Goal: Task Accomplishment & Management: Use online tool/utility

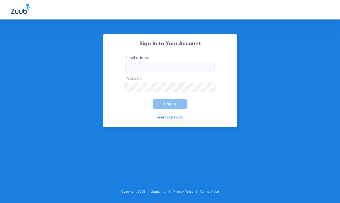
click at [153, 64] on input "Email address" at bounding box center [169, 66] width 89 height 9
type input "[EMAIL_ADDRESS][DOMAIN_NAME]"
click at [153, 99] on button "Log In" at bounding box center [170, 104] width 34 height 10
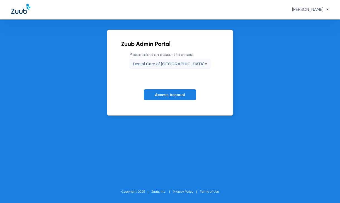
click at [153, 62] on span "Dental Care of [GEOGRAPHIC_DATA]" at bounding box center [169, 64] width 72 height 5
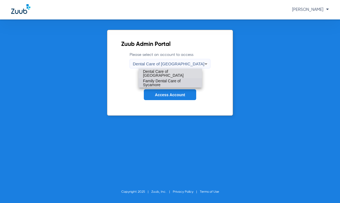
click at [152, 82] on span "Family Dental Care of Sycamore" at bounding box center [170, 83] width 55 height 8
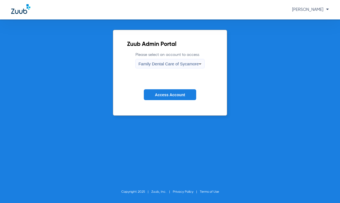
click at [157, 94] on span "Access Account" at bounding box center [170, 95] width 30 height 4
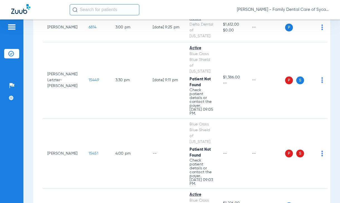
scroll to position [1021, 0]
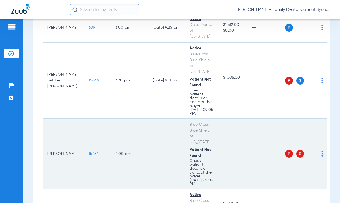
click at [260, 119] on td "--" at bounding box center [266, 154] width 38 height 70
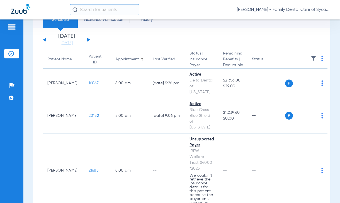
scroll to position [0, 0]
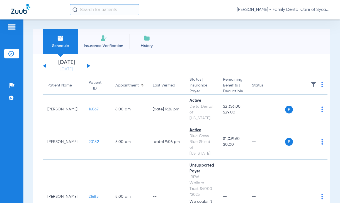
click at [96, 38] on li "Insurance Verification" at bounding box center [104, 41] width 52 height 25
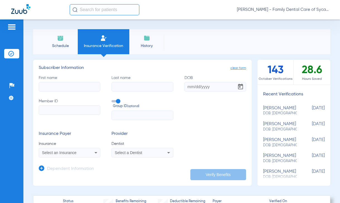
click at [150, 38] on img at bounding box center [146, 38] width 7 height 7
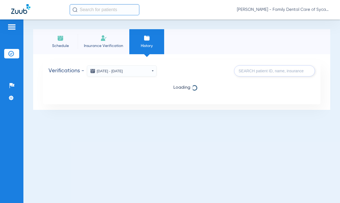
click at [61, 42] on li "Schedule" at bounding box center [60, 41] width 35 height 25
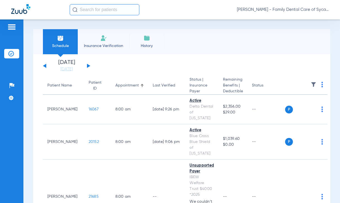
click at [89, 66] on button at bounding box center [88, 66] width 3 height 4
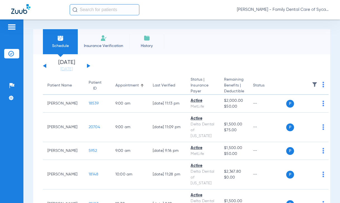
click at [89, 66] on button at bounding box center [88, 66] width 3 height 4
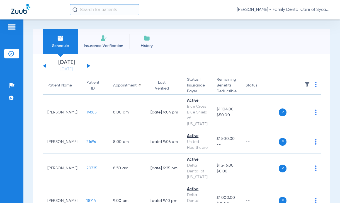
click at [43, 66] on button at bounding box center [44, 66] width 3 height 4
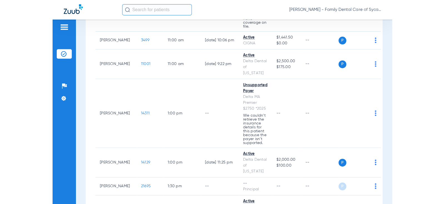
scroll to position [278, 0]
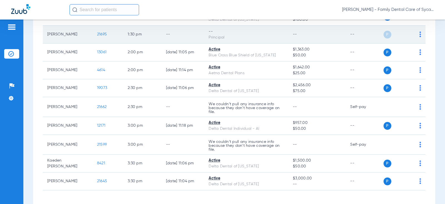
click at [339, 33] on span "P" at bounding box center [388, 35] width 8 height 8
click at [113, 38] on td "21695" at bounding box center [108, 35] width 31 height 18
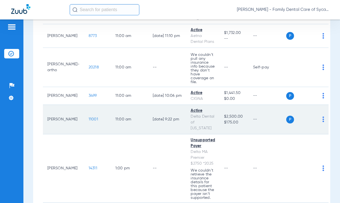
scroll to position [0, 0]
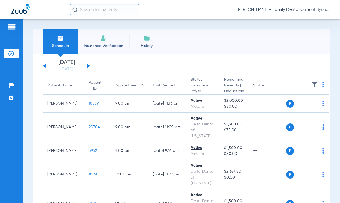
click at [105, 37] on img at bounding box center [103, 38] width 7 height 7
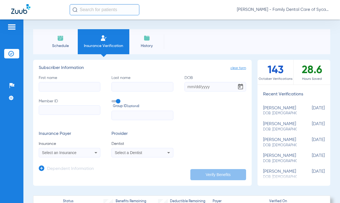
click at [79, 87] on input "First name" at bounding box center [70, 86] width 62 height 9
type input "Cammareri"
type input "[PERSON_NAME]"
click at [192, 89] on input "DOB" at bounding box center [215, 86] width 62 height 9
type input "[DATE]"
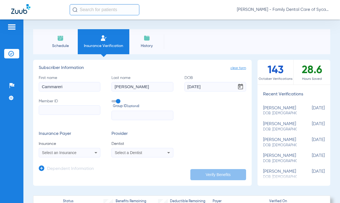
click at [222, 124] on form "First name [PERSON_NAME] Last name [PERSON_NAME] [DEMOGRAPHIC_DATA] Member ID G…" at bounding box center [142, 116] width 207 height 82
click at [62, 109] on input "Member ID" at bounding box center [70, 110] width 62 height 9
paste input "926671536"
type input "926671536"
click at [63, 152] on span "Select an Insurance" at bounding box center [59, 153] width 35 height 4
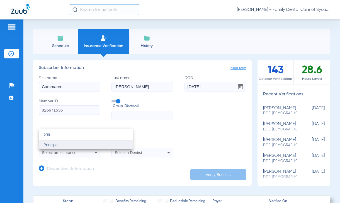
type input "prin"
click at [73, 148] on mat-option "Principal" at bounding box center [86, 145] width 94 height 9
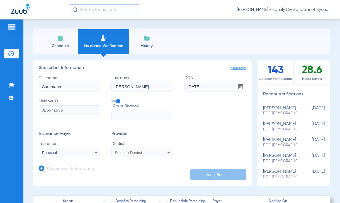
click at [133, 150] on div "Select a Dentist" at bounding box center [142, 153] width 61 height 7
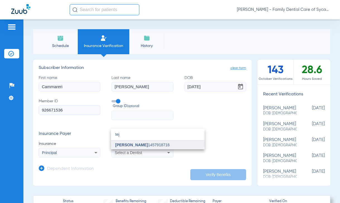
type input "tej"
click at [139, 148] on mat-option "[PERSON_NAME] 1457918716" at bounding box center [158, 145] width 94 height 9
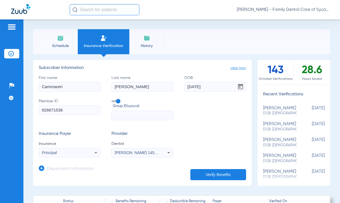
click at [224, 180] on app-manual-verification-form "clear form Subscriber Information First name [PERSON_NAME] Last name [PERSON_NA…" at bounding box center [142, 123] width 218 height 126
click at [223, 177] on button "Verify Benefits" at bounding box center [218, 174] width 56 height 11
click at [242, 114] on div "First name [PERSON_NAME] Last name [PERSON_NAME] [DEMOGRAPHIC_DATA] Member ID 9…" at bounding box center [142, 97] width 207 height 45
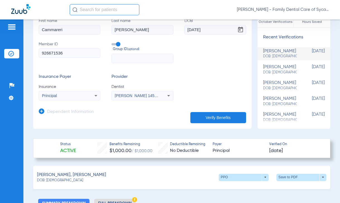
scroll to position [139, 0]
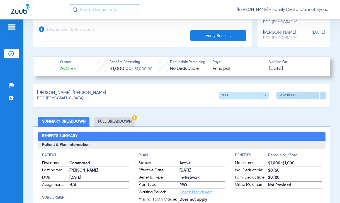
click at [300, 95] on span at bounding box center [301, 95] width 13 height 13
click at [244, 104] on span "Save to PDF" at bounding box center [255, 106] width 22 height 4
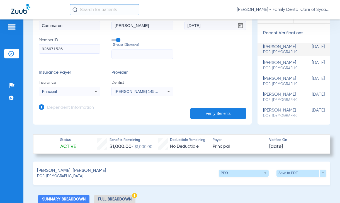
scroll to position [111, 0]
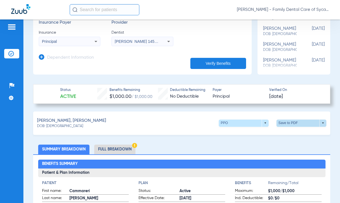
click at [295, 125] on span at bounding box center [301, 123] width 13 height 13
click at [250, 130] on button "insert_drive_file Save to PDF" at bounding box center [250, 133] width 42 height 11
drag, startPoint x: 297, startPoint y: 9, endPoint x: 127, endPoint y: 118, distance: 201.8
click at [127, 118] on div "[PERSON_NAME], [PERSON_NAME] DOB: [DEMOGRAPHIC_DATA] PPO arrow_drop_down Save t…" at bounding box center [181, 123] width 297 height 23
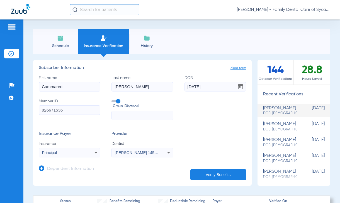
click at [61, 46] on span "Schedule" at bounding box center [60, 46] width 26 height 6
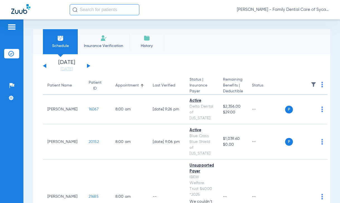
click at [89, 66] on button at bounding box center [88, 66] width 3 height 4
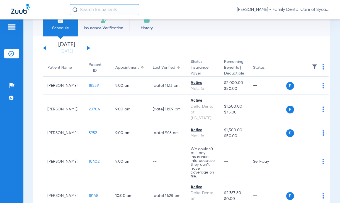
scroll to position [28, 0]
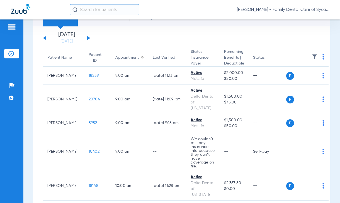
click at [87, 37] on button at bounding box center [88, 38] width 3 height 4
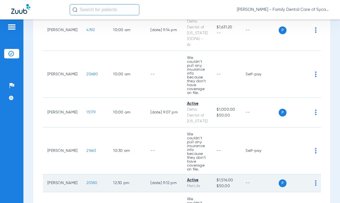
scroll to position [278, 0]
